Goal: Communication & Community: Answer question/provide support

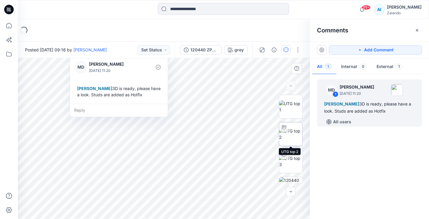
click at [294, 136] on img at bounding box center [290, 134] width 23 height 13
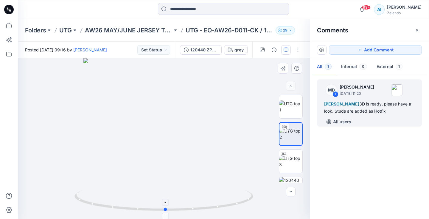
drag, startPoint x: 226, startPoint y: 206, endPoint x: 228, endPoint y: 209, distance: 3.4
click at [228, 209] on icon at bounding box center [164, 202] width 180 height 22
drag, startPoint x: 199, startPoint y: 207, endPoint x: 239, endPoint y: 203, distance: 40.4
click at [239, 203] on icon at bounding box center [164, 202] width 180 height 22
drag, startPoint x: 219, startPoint y: 205, endPoint x: 186, endPoint y: 207, distance: 33.1
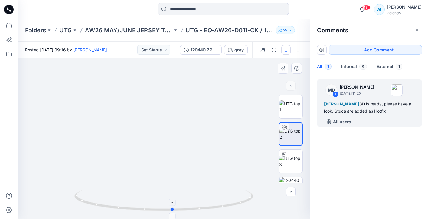
click at [186, 207] on icon at bounding box center [164, 202] width 180 height 22
click at [351, 113] on div "[PERSON_NAME] 3D is ready, please have a look. Studs are added as Hotfix" at bounding box center [369, 108] width 91 height 14
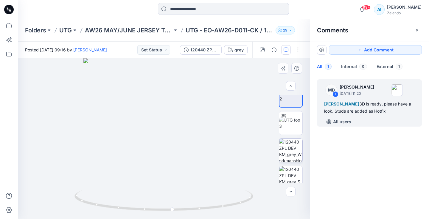
scroll to position [39, 0]
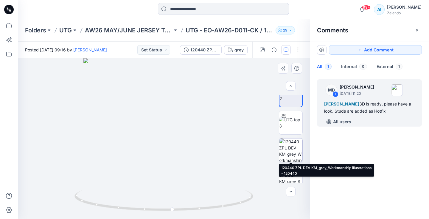
click at [291, 153] on img at bounding box center [290, 150] width 23 height 23
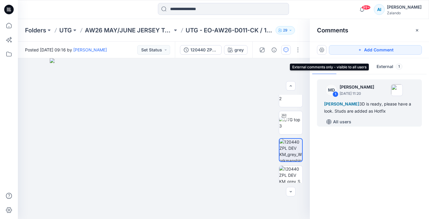
click at [383, 73] on button "External 1" at bounding box center [389, 67] width 35 height 15
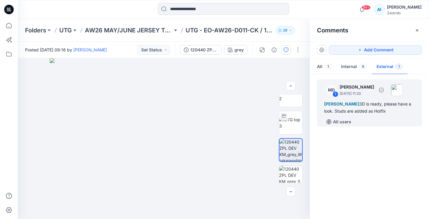
click at [372, 107] on div "[PERSON_NAME] 3D is ready, please have a look. Studs are added as Hotfix" at bounding box center [369, 108] width 91 height 14
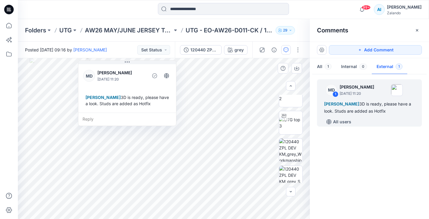
click at [114, 125] on div "Reply" at bounding box center [127, 119] width 98 height 13
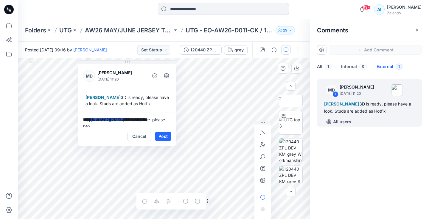
scroll to position [1, 0]
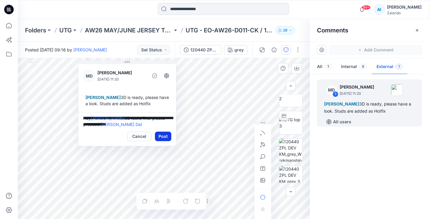
type textarea "**********"
click at [167, 141] on button "Post" at bounding box center [163, 137] width 16 height 10
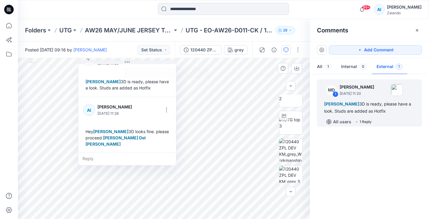
scroll to position [17, 0]
click at [163, 49] on button "Set Status" at bounding box center [153, 50] width 33 height 10
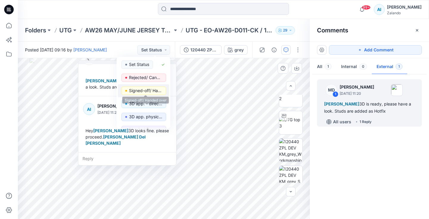
click at [155, 93] on p "Signed-off/ Handed over" at bounding box center [145, 91] width 33 height 8
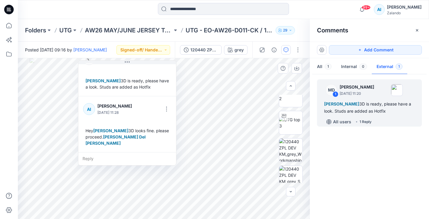
click at [319, 19] on div "Comments" at bounding box center [369, 30] width 119 height 22
